Goal: Find specific page/section: Find specific page/section

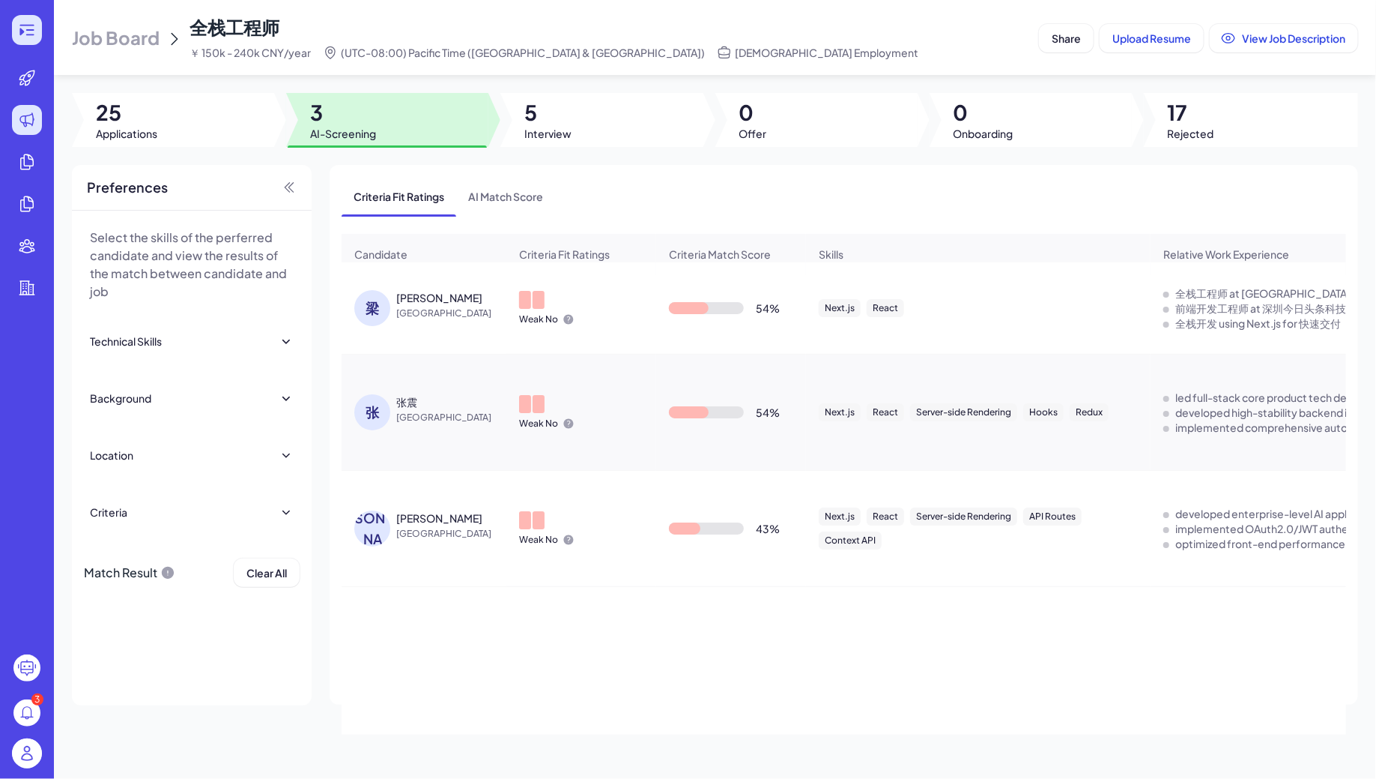
click at [25, 28] on icon at bounding box center [27, 30] width 18 height 18
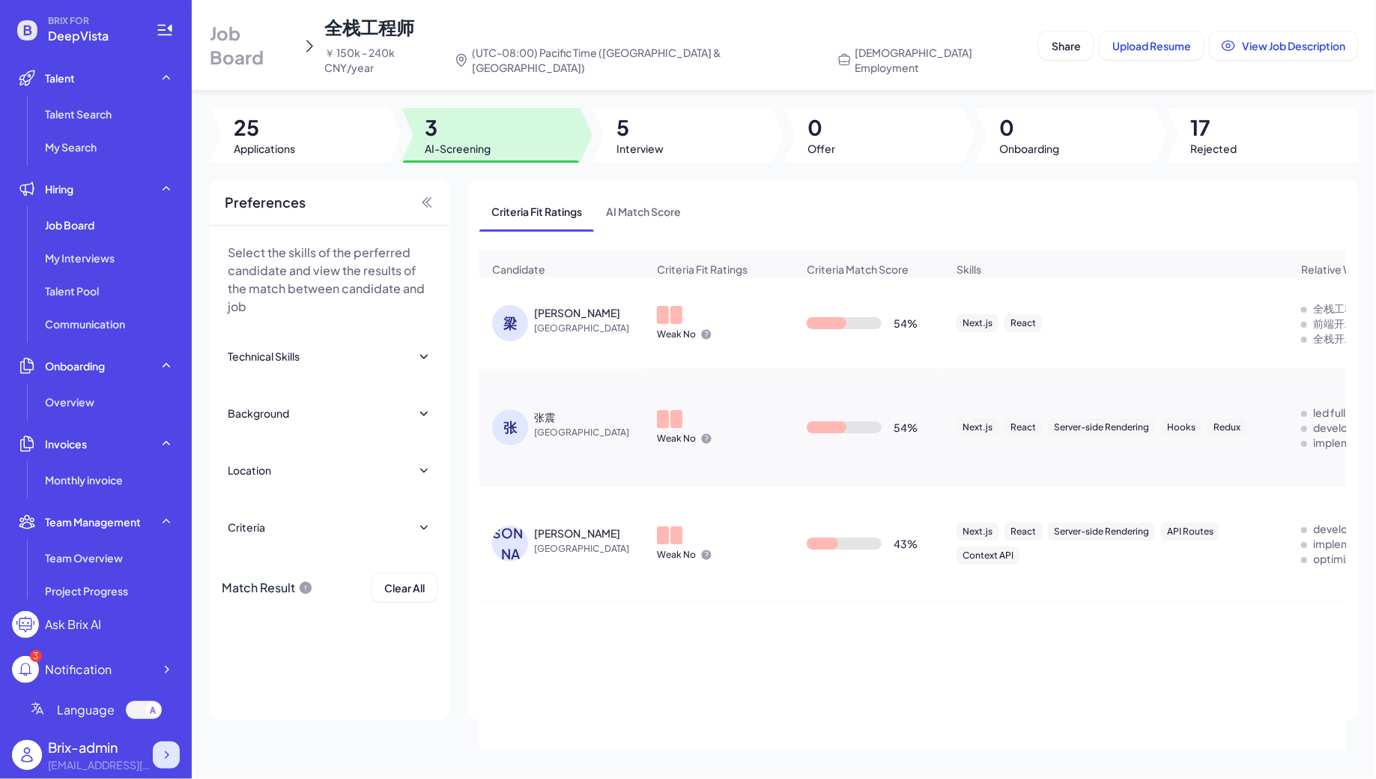
click at [159, 747] on icon at bounding box center [166, 754] width 15 height 15
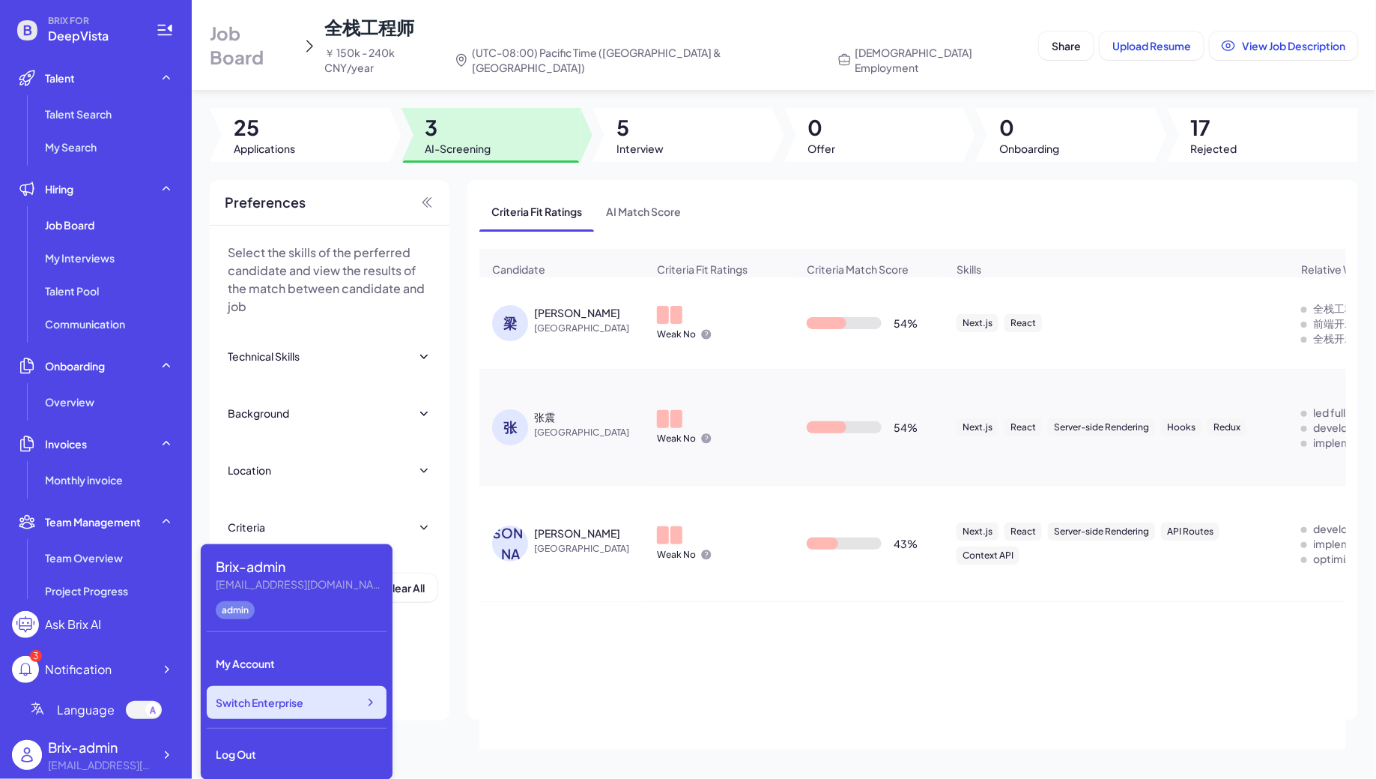
click at [332, 706] on div "Switch Enterprise" at bounding box center [297, 702] width 180 height 33
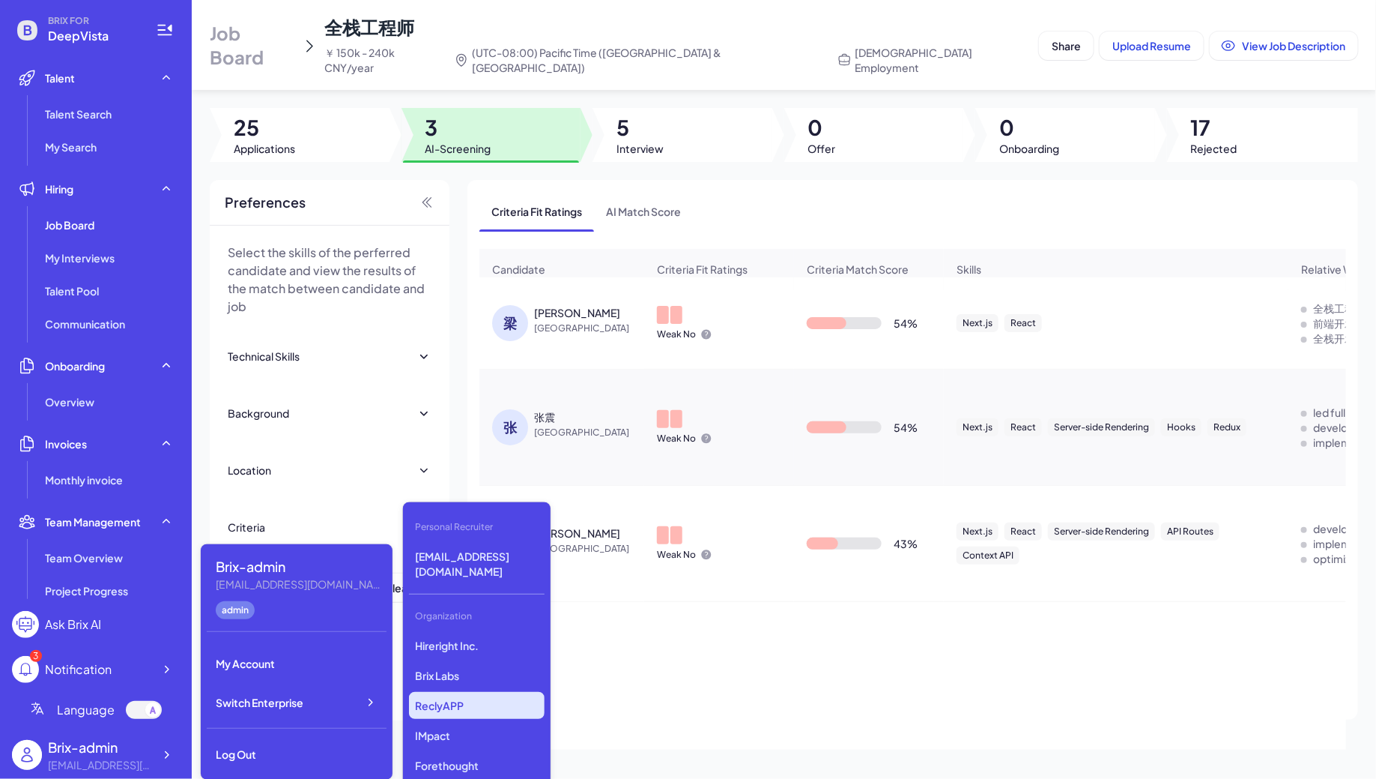
scroll to position [1556, 0]
click at [460, 694] on p "DreamFlow Inc" at bounding box center [477, 707] width 136 height 27
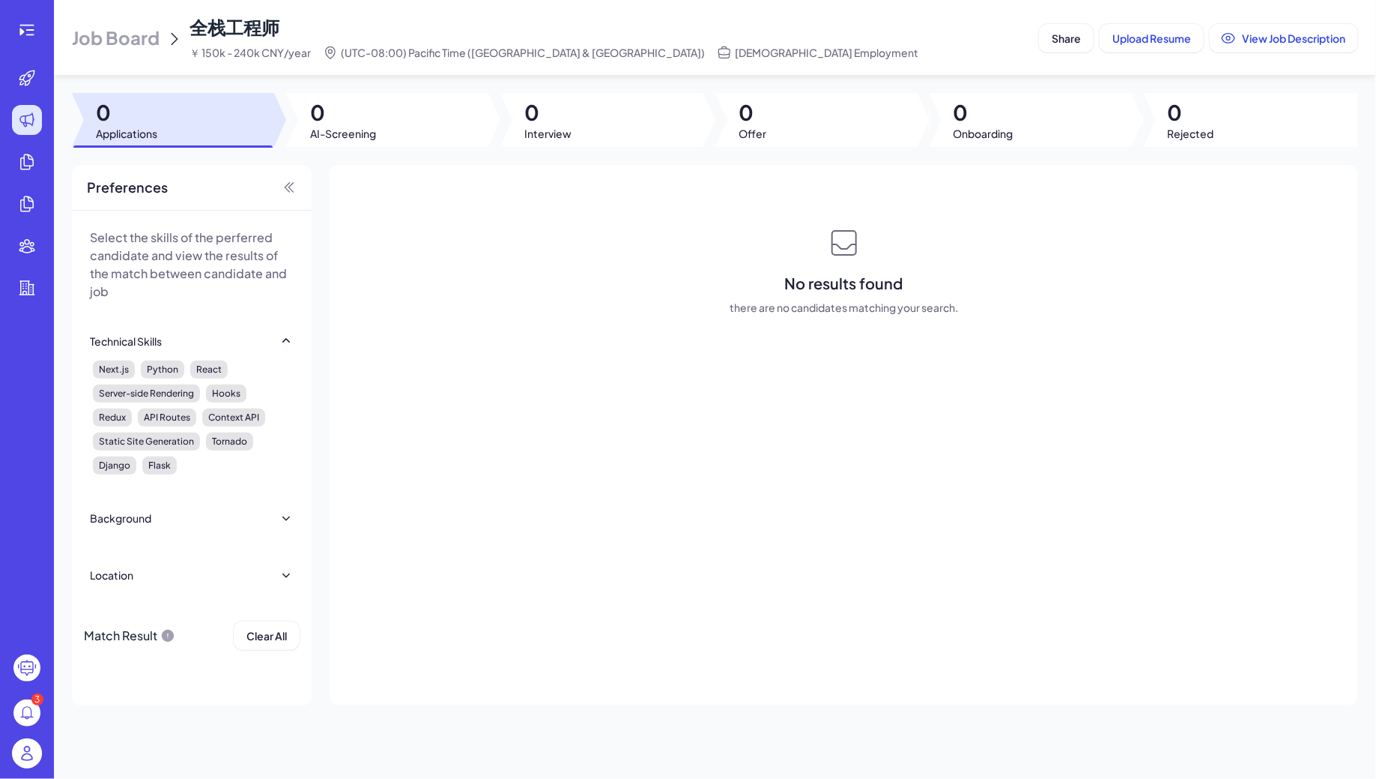
click at [139, 31] on span "Job Board" at bounding box center [116, 37] width 88 height 24
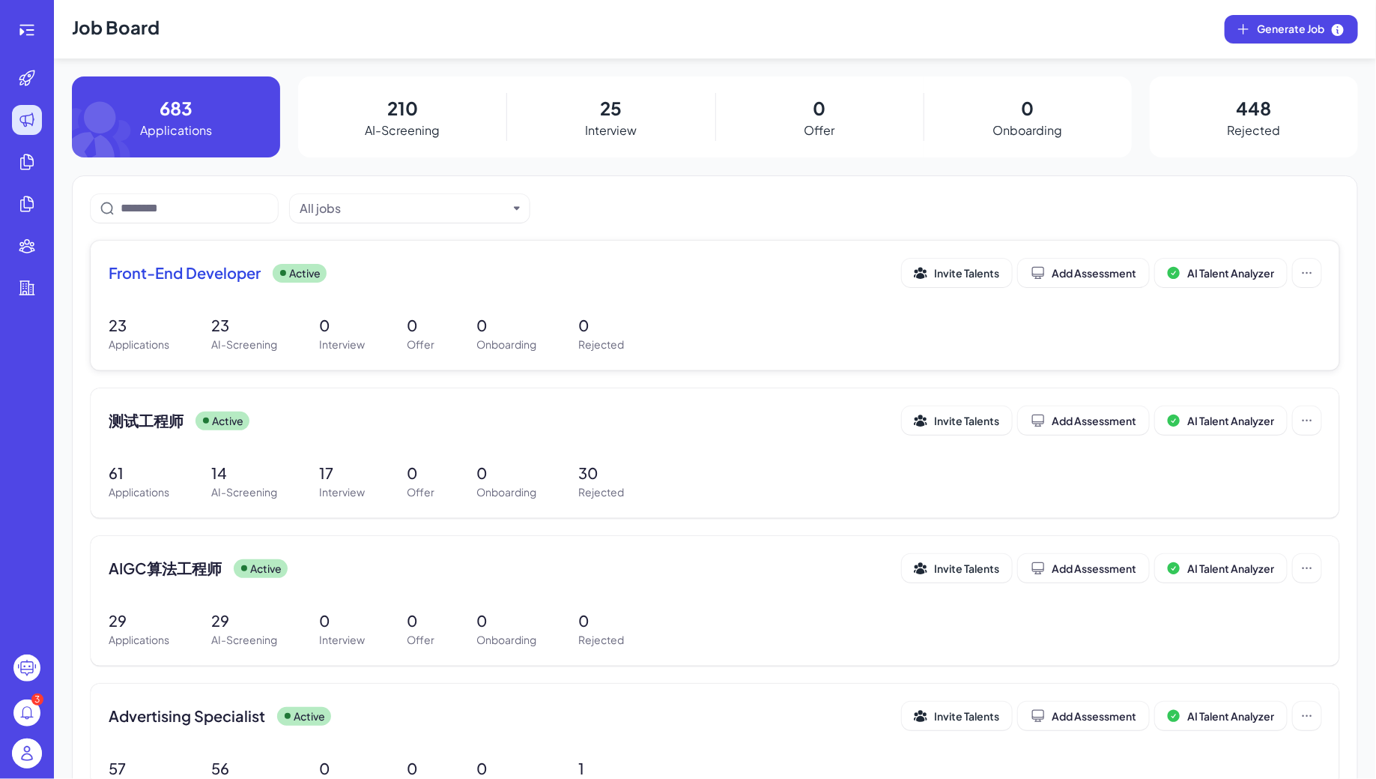
click at [445, 342] on div "23 Applications 23 AI-Screening 0 Interview 0 Offer 0 Onboarding 0 Rejected" at bounding box center [715, 333] width 1213 height 38
